Goal: Information Seeking & Learning: Learn about a topic

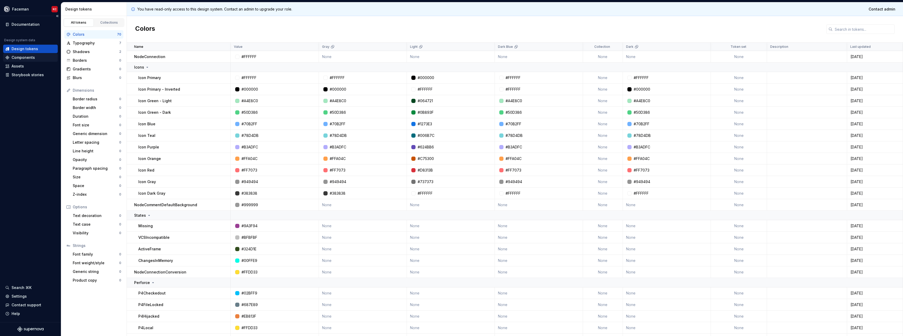
click at [13, 59] on div "Components" at bounding box center [23, 57] width 23 height 5
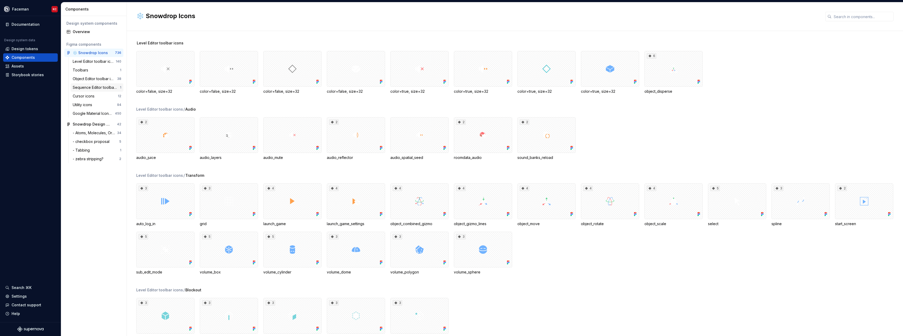
click at [94, 87] on div "Sequence Editor toolbar icons" at bounding box center [96, 87] width 47 height 5
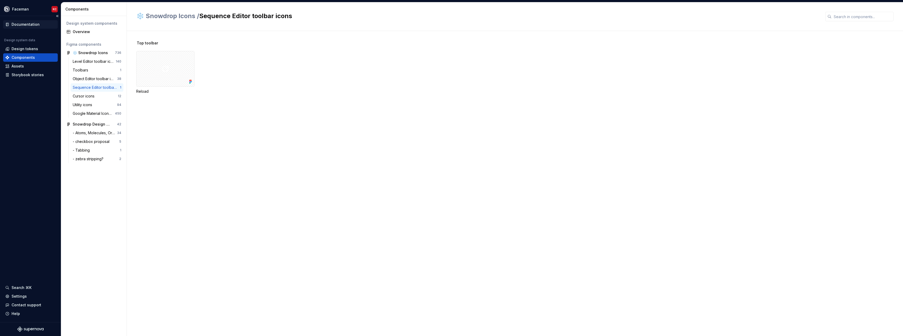
click at [26, 22] on div "Documentation" at bounding box center [26, 24] width 28 height 5
